Goal: Transaction & Acquisition: Purchase product/service

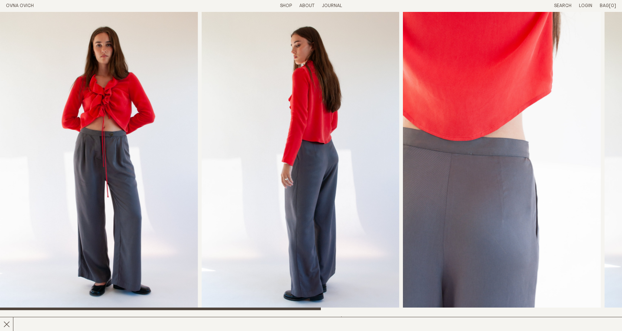
click at [287, 5] on link "Shop" at bounding box center [286, 5] width 12 height 5
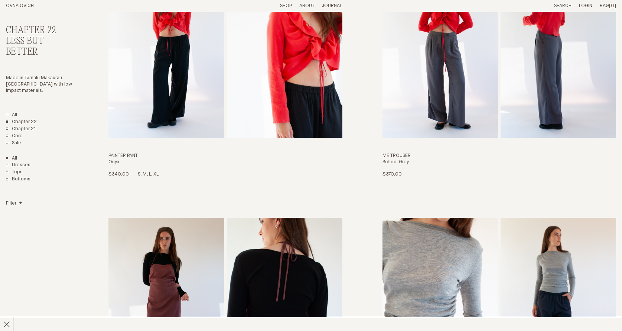
scroll to position [606, 0]
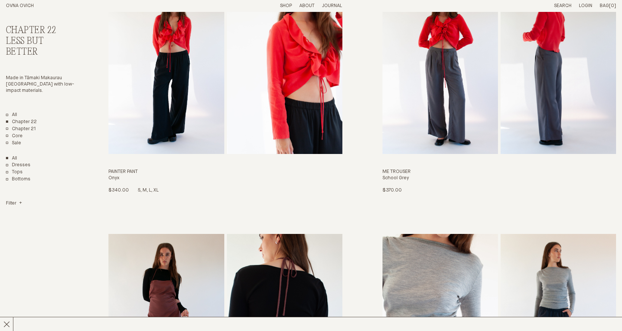
click at [170, 132] on img "Painter Pant" at bounding box center [166, 65] width 116 height 175
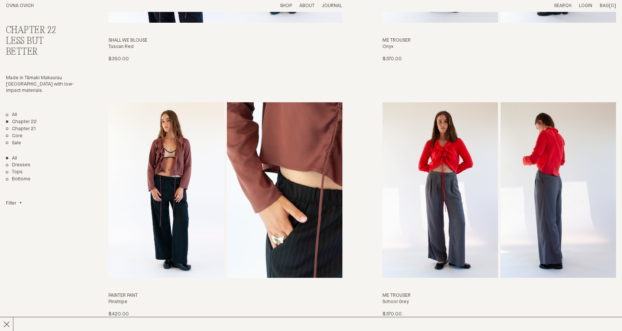
scroll to position [1524, 0]
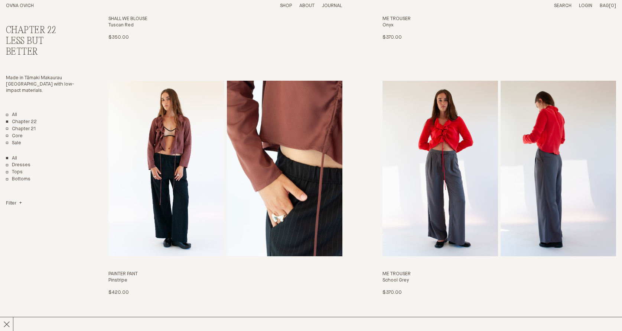
click at [208, 171] on img "Painter Pant" at bounding box center [166, 168] width 116 height 175
